Goal: Information Seeking & Learning: Understand process/instructions

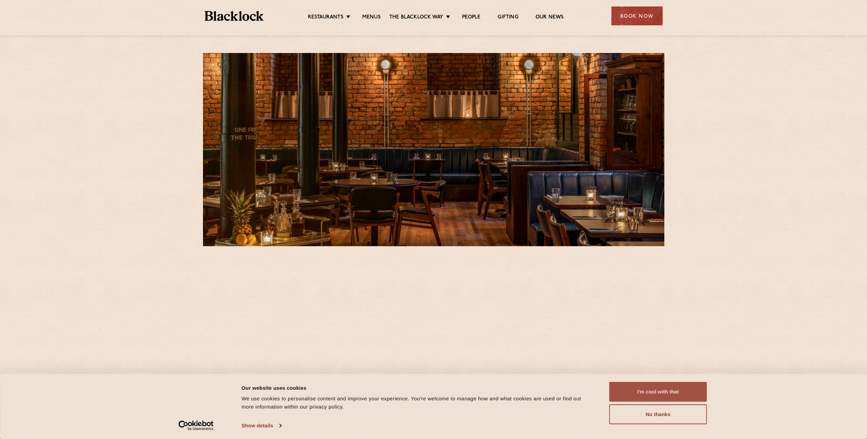
click at [633, 393] on button "I'm cool with that" at bounding box center [658, 392] width 98 height 20
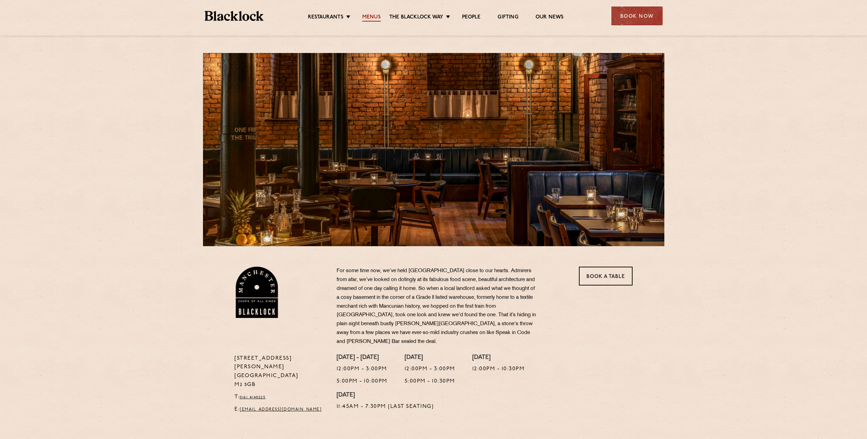
click at [374, 15] on link "Menus" at bounding box center [371, 18] width 18 height 8
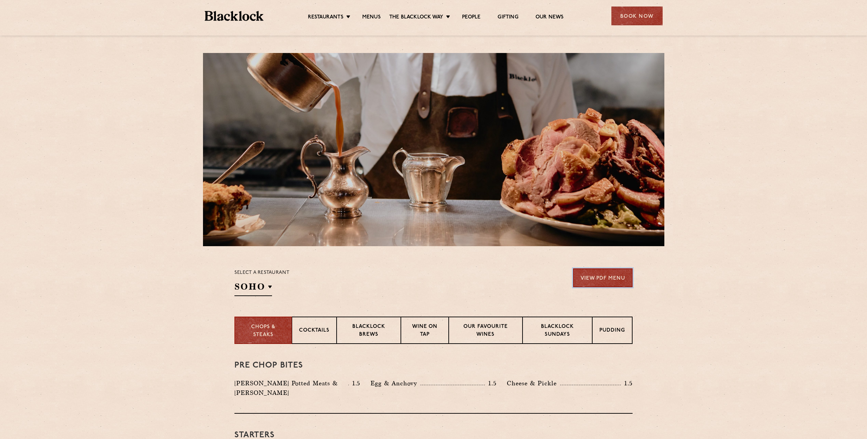
click at [605, 274] on link "View PDF Menu" at bounding box center [602, 277] width 59 height 19
